Goal: Task Accomplishment & Management: Use online tool/utility

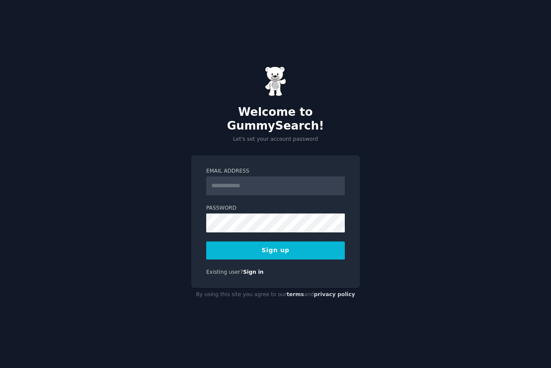
drag, startPoint x: 0, startPoint y: 0, endPoint x: 247, endPoint y: 180, distance: 305.6
click at [247, 180] on input "Email Address" at bounding box center [275, 186] width 139 height 19
type input "**********"
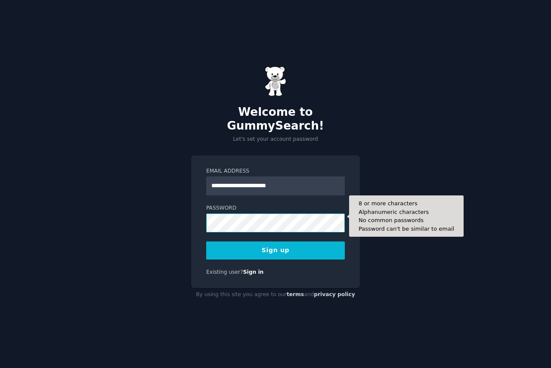
click at [206, 242] on button "Sign up" at bounding box center [275, 251] width 139 height 18
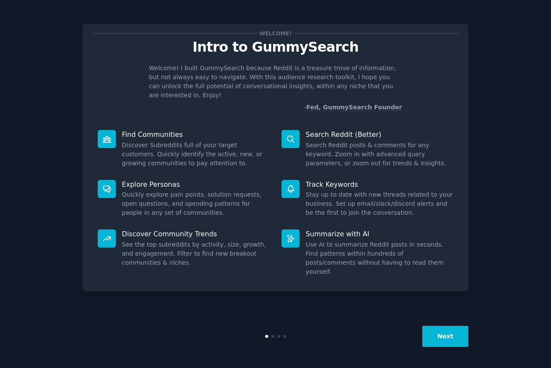
click at [452, 346] on button "Next" at bounding box center [446, 336] width 46 height 21
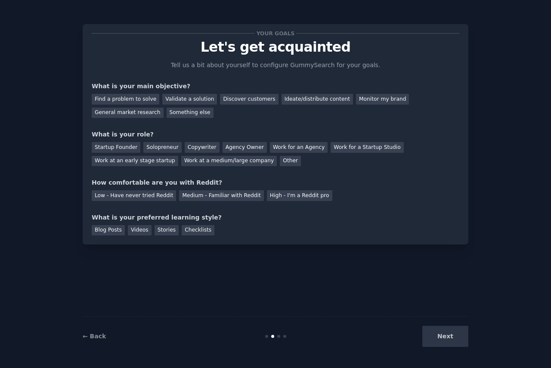
click at [447, 341] on div "Next" at bounding box center [404, 336] width 129 height 21
click at [122, 100] on div "Find a problem to solve" at bounding box center [126, 99] width 68 height 11
click at [181, 102] on div "Validate a solution" at bounding box center [189, 99] width 55 height 11
click at [220, 101] on div "Discover customers" at bounding box center [249, 99] width 58 height 11
click at [154, 150] on div "Solopreneur" at bounding box center [162, 147] width 38 height 11
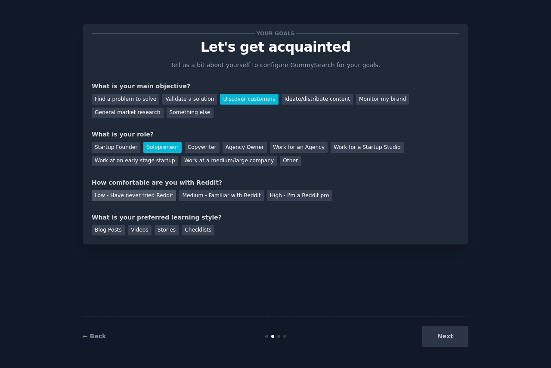
click at [147, 197] on div "Low - Have never tried Reddit" at bounding box center [134, 195] width 84 height 11
click at [132, 234] on div "Videos" at bounding box center [140, 230] width 24 height 11
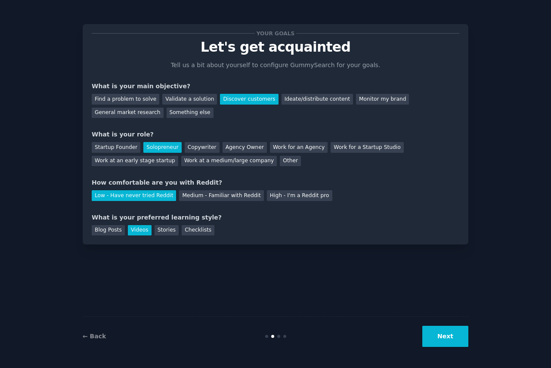
click at [450, 339] on button "Next" at bounding box center [446, 336] width 46 height 21
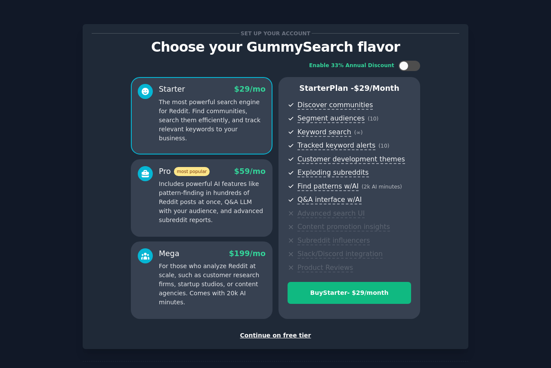
click at [274, 339] on div "Continue on free tier" at bounding box center [276, 335] width 368 height 9
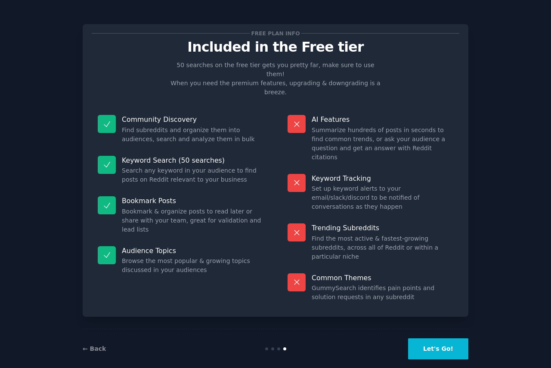
click at [428, 339] on button "Let's Go!" at bounding box center [438, 349] width 60 height 21
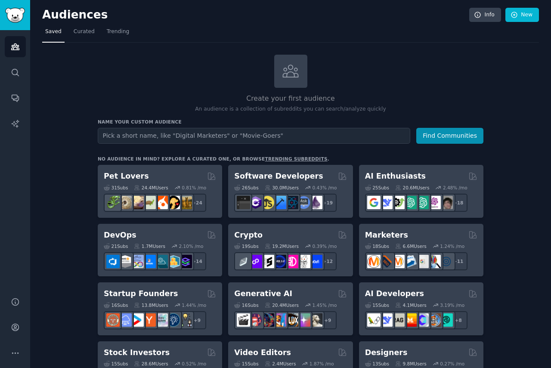
click at [202, 137] on input "text" at bounding box center [254, 136] width 313 height 16
type input "H"
type input "coiffure"
click at [453, 135] on button "Find Communities" at bounding box center [450, 136] width 67 height 16
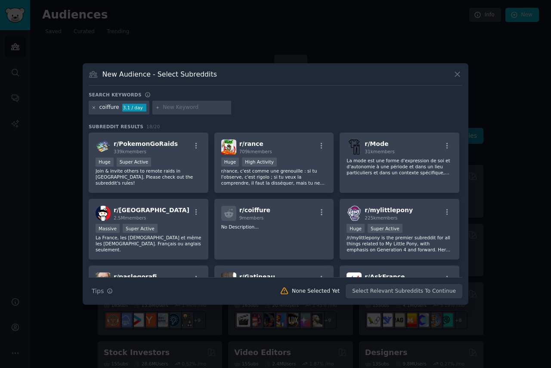
click at [94, 108] on icon at bounding box center [94, 108] width 5 height 5
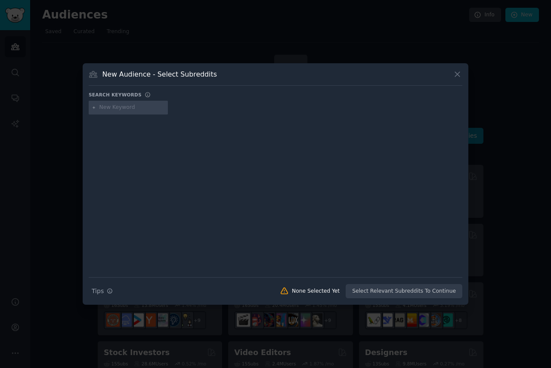
click at [115, 110] on input "text" at bounding box center [132, 108] width 65 height 8
type input "hairdresser"
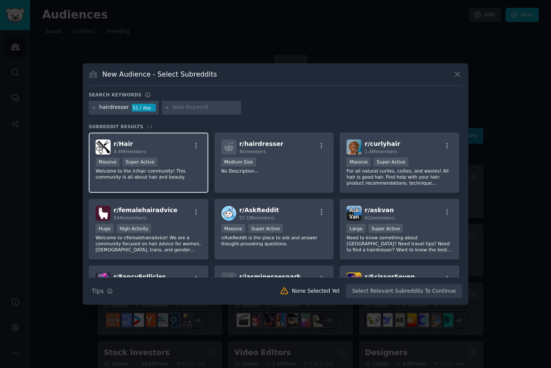
click at [175, 161] on div "Massive Super Active" at bounding box center [149, 163] width 106 height 11
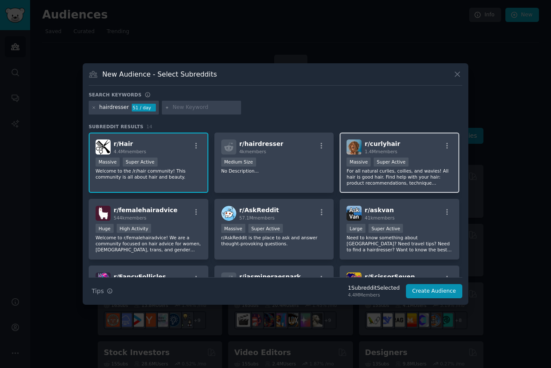
click at [375, 178] on p "For all natural curlies, coilies, and wavies! All hair is good hair. Find help …" at bounding box center [400, 177] width 106 height 18
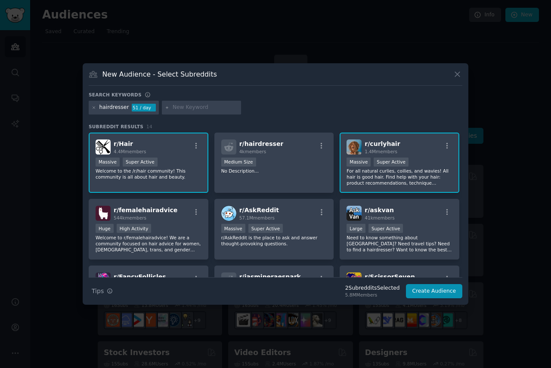
click at [382, 178] on p "For all natural curlies, coilies, and wavies! All hair is good hair. Find help …" at bounding box center [400, 177] width 106 height 18
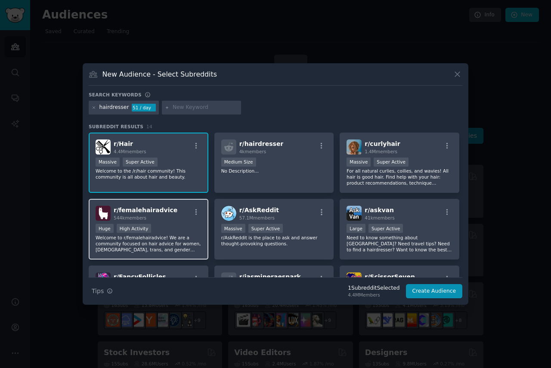
click at [185, 219] on div "r/ femalehairadvice 544k members" at bounding box center [149, 213] width 106 height 15
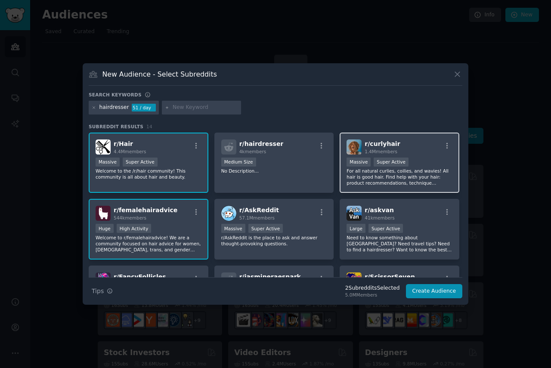
click at [427, 173] on p "For all natural curlies, coilies, and wavies! All hair is good hair. Find help …" at bounding box center [400, 177] width 106 height 18
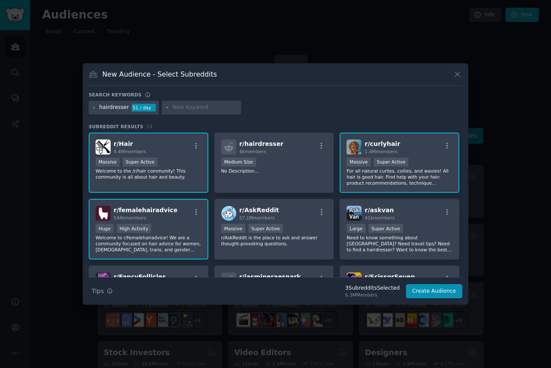
click at [196, 109] on input "text" at bounding box center [205, 108] width 65 height 8
type input "hair"
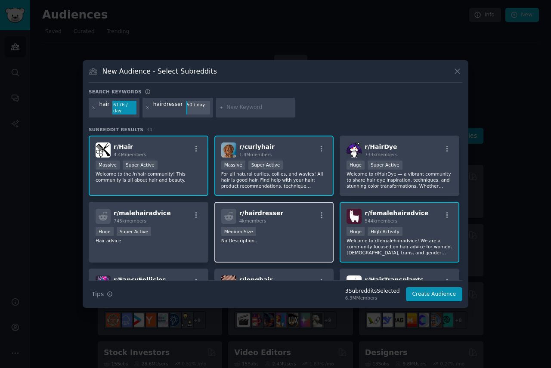
click at [289, 223] on div "r/ hairdresser 4k members 1000 - 10,000 members Medium Size No Description..." at bounding box center [275, 232] width 120 height 61
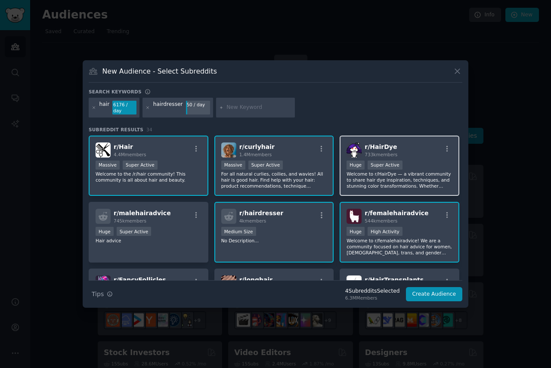
click at [375, 146] on span "r/ HairDye" at bounding box center [381, 146] width 32 height 7
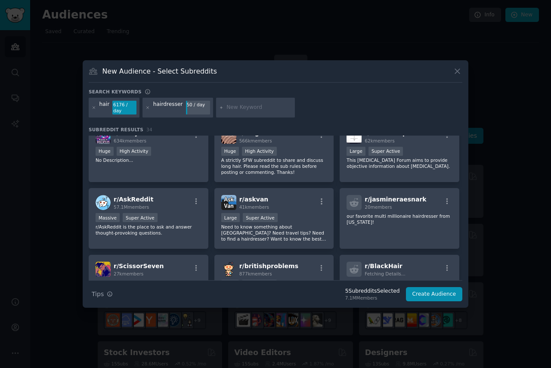
scroll to position [152, 0]
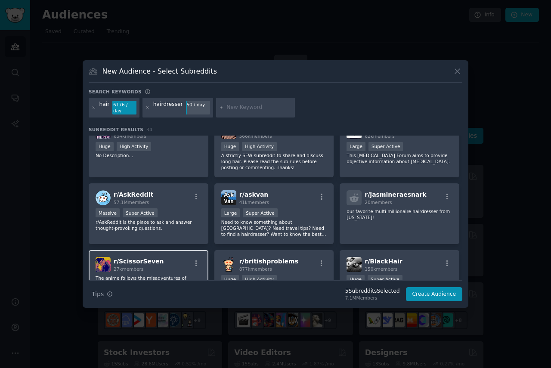
click at [170, 253] on div "r/ ScissorSeven 27k members The anime follows the misadventures of Seven, a hai…" at bounding box center [149, 280] width 120 height 61
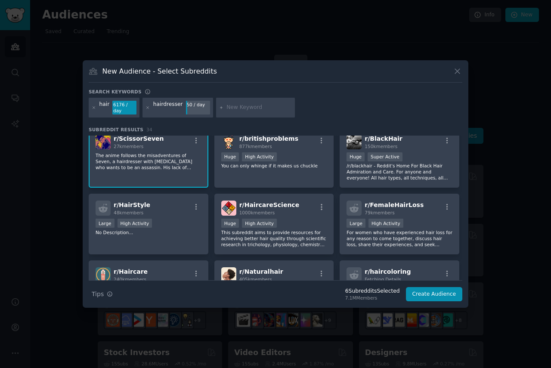
scroll to position [285, 0]
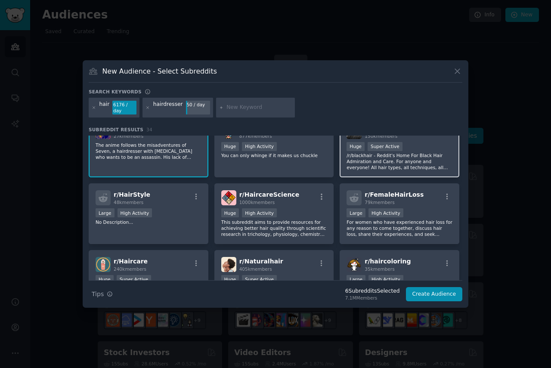
click at [430, 149] on div "Huge Super Active" at bounding box center [400, 147] width 106 height 11
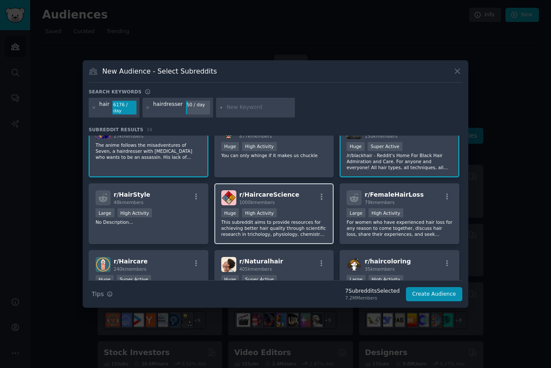
click at [303, 214] on div ">= 80th percentile for submissions / day Huge High Activity" at bounding box center [274, 214] width 106 height 11
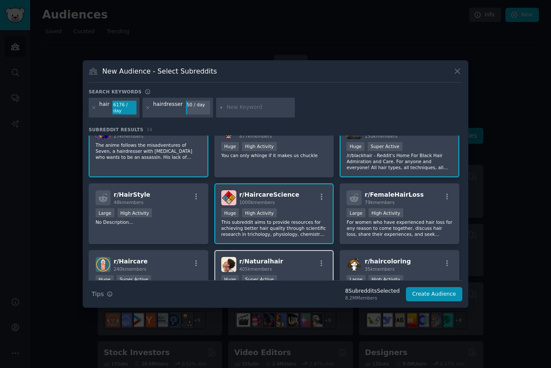
scroll to position [418, 0]
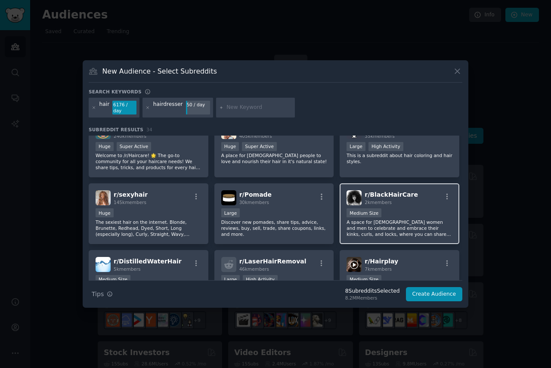
click at [399, 226] on p "A space for [DEMOGRAPHIC_DATA] women and men to celebrate and embrace their kin…" at bounding box center [400, 228] width 106 height 18
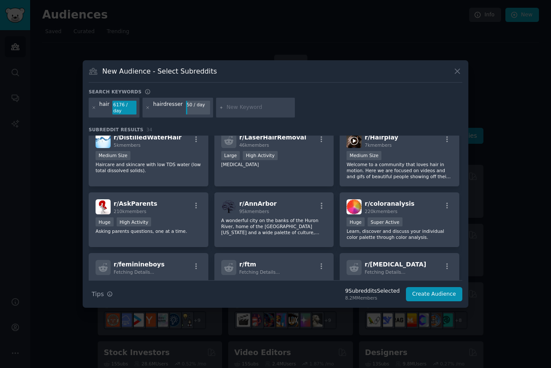
scroll to position [545, 0]
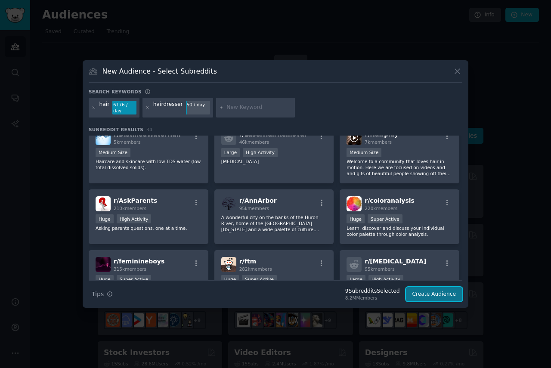
click at [438, 293] on button "Create Audience" at bounding box center [434, 294] width 57 height 15
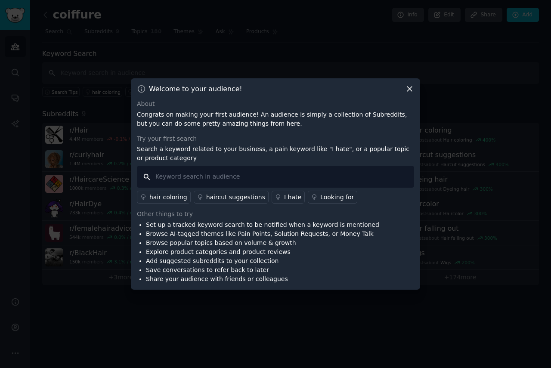
click at [251, 176] on input "text" at bounding box center [275, 177] width 277 height 22
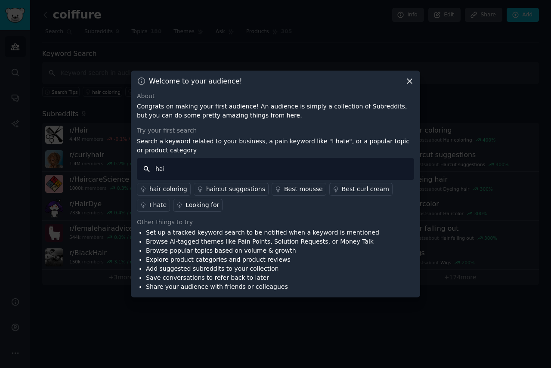
type input "hair"
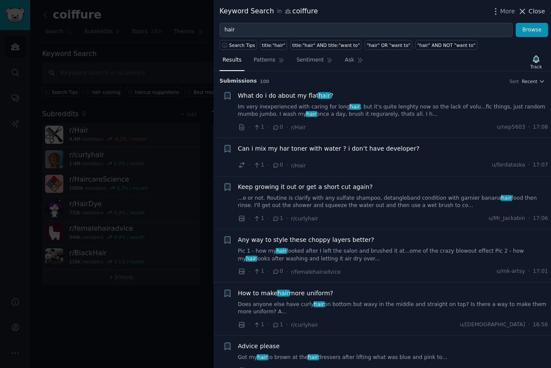
click at [526, 8] on icon at bounding box center [522, 11] width 9 height 9
